Goal: Information Seeking & Learning: Check status

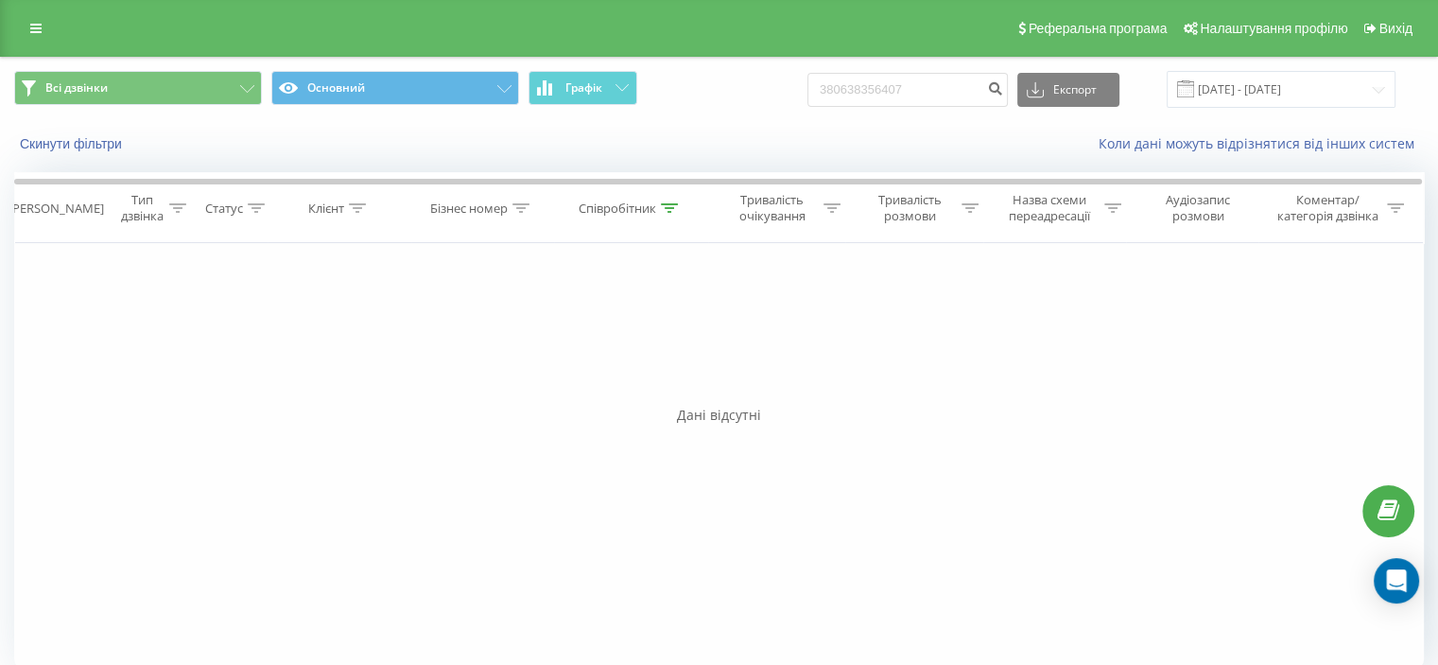
type input "380638356407"
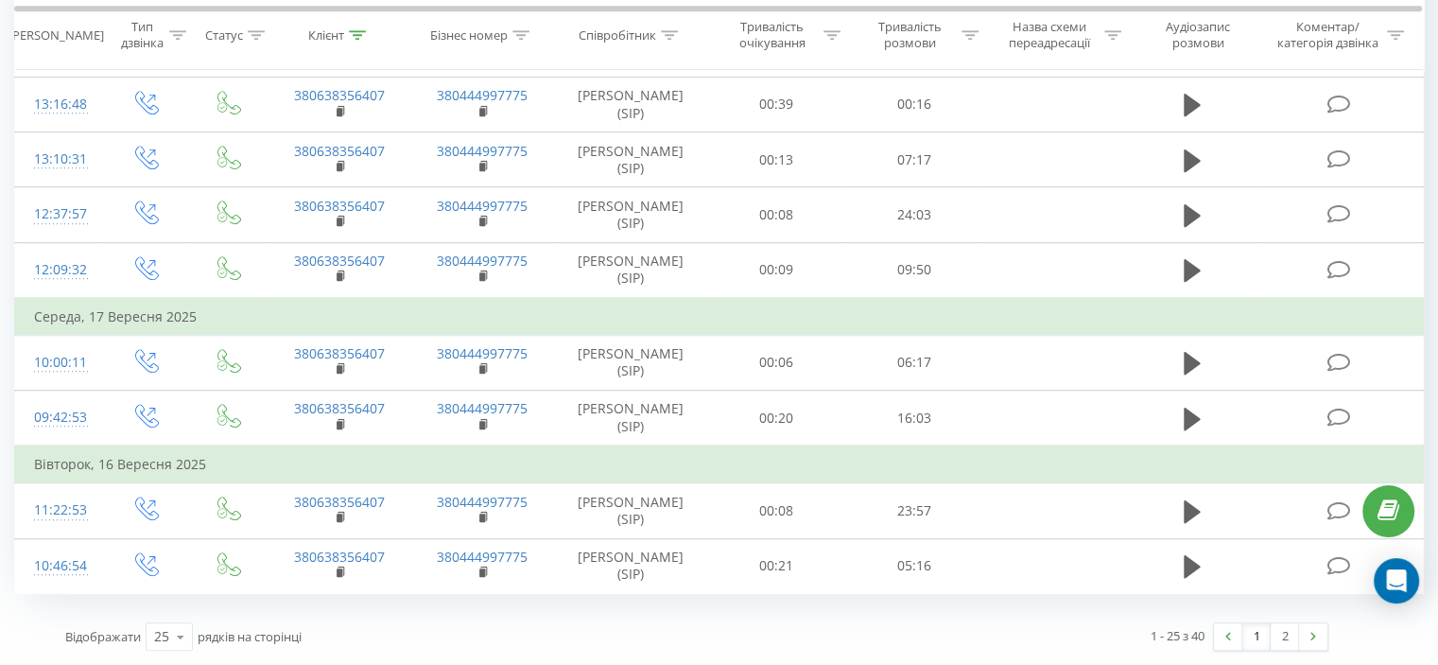
scroll to position [1442, 0]
click at [1279, 637] on link "2" at bounding box center [1285, 636] width 28 height 26
